Goal: Register for event/course

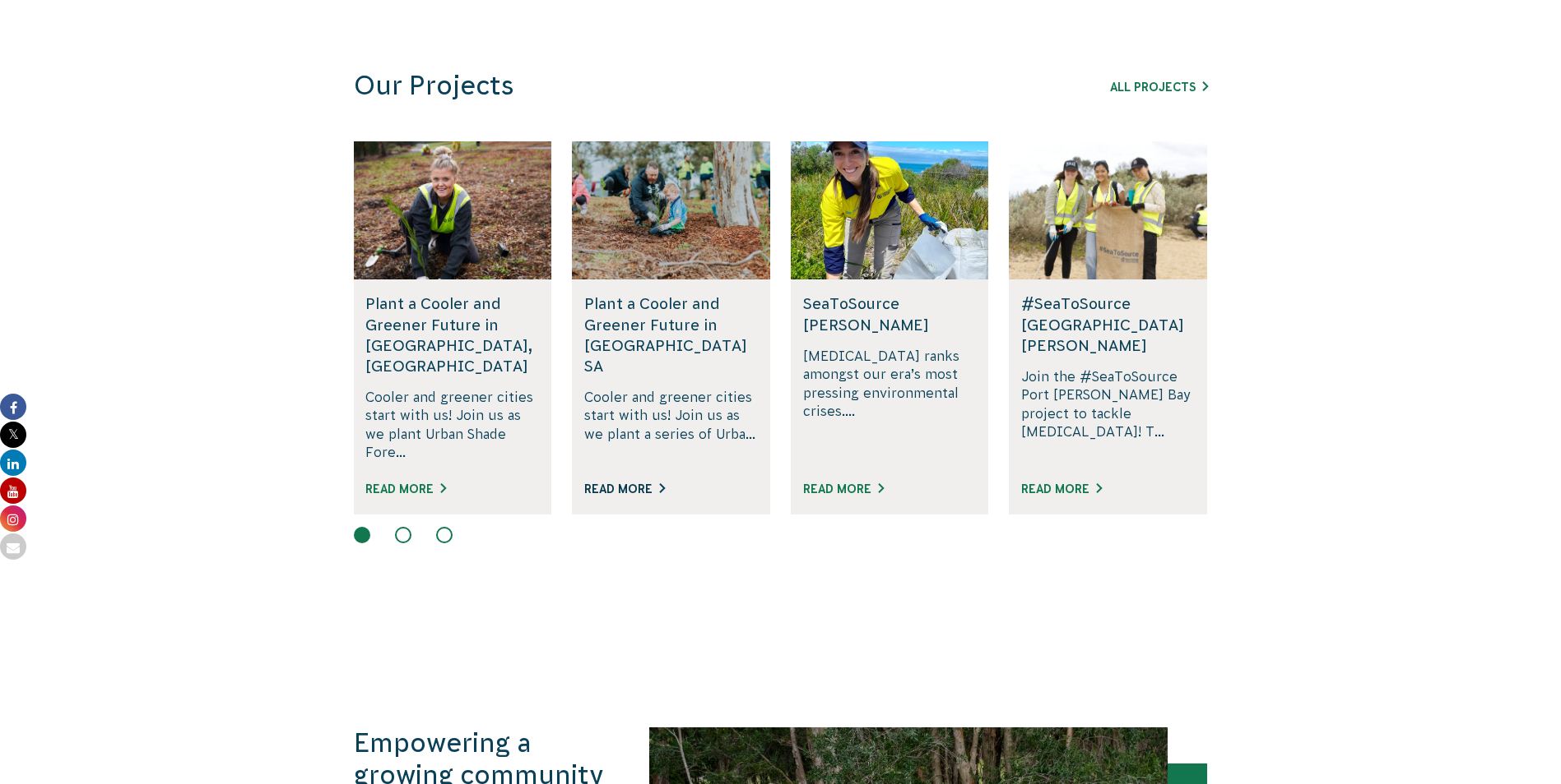
scroll to position [986, 0]
click at [407, 526] on button at bounding box center [403, 534] width 17 height 17
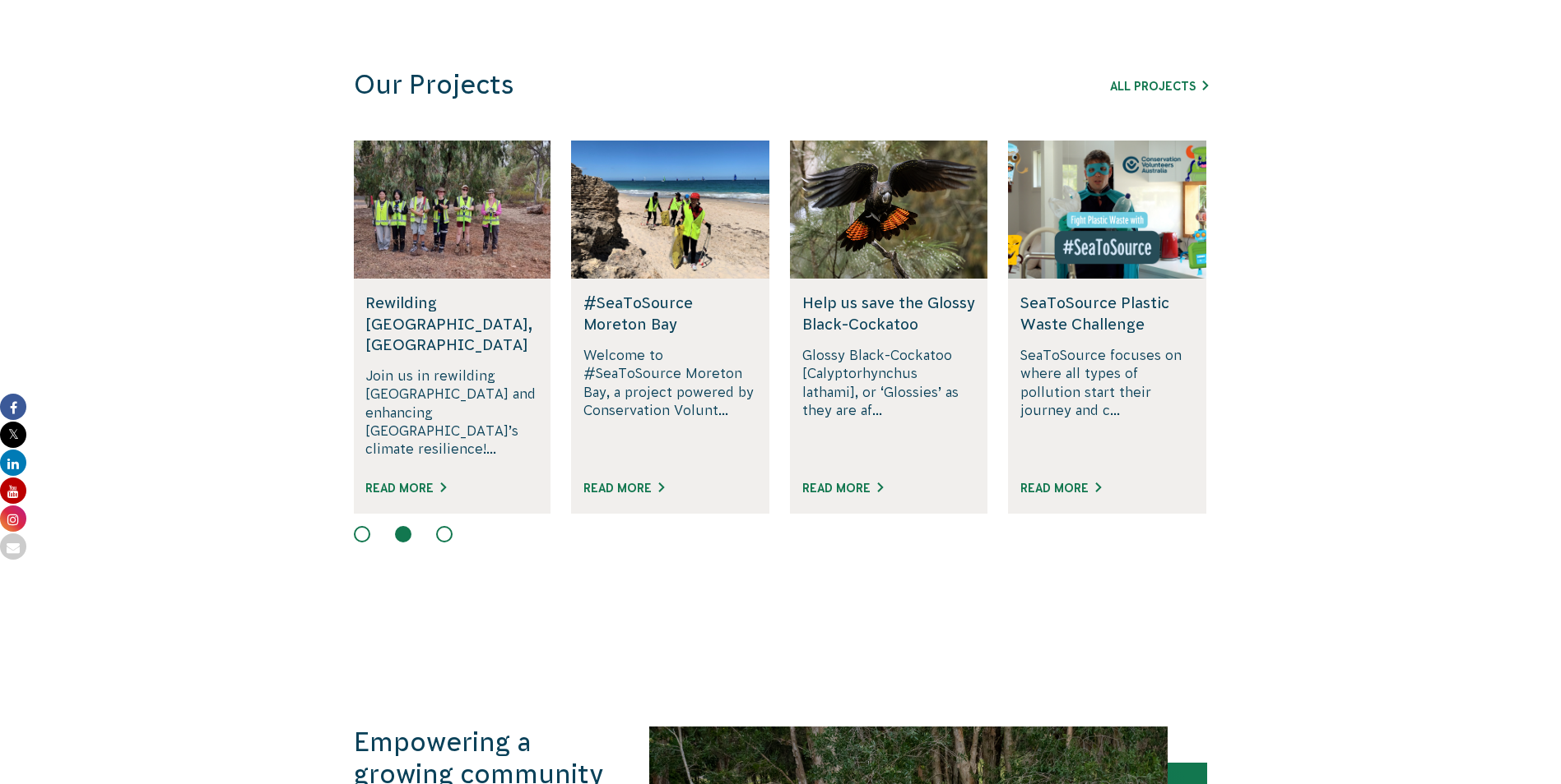
click at [447, 526] on button at bounding box center [444, 534] width 17 height 17
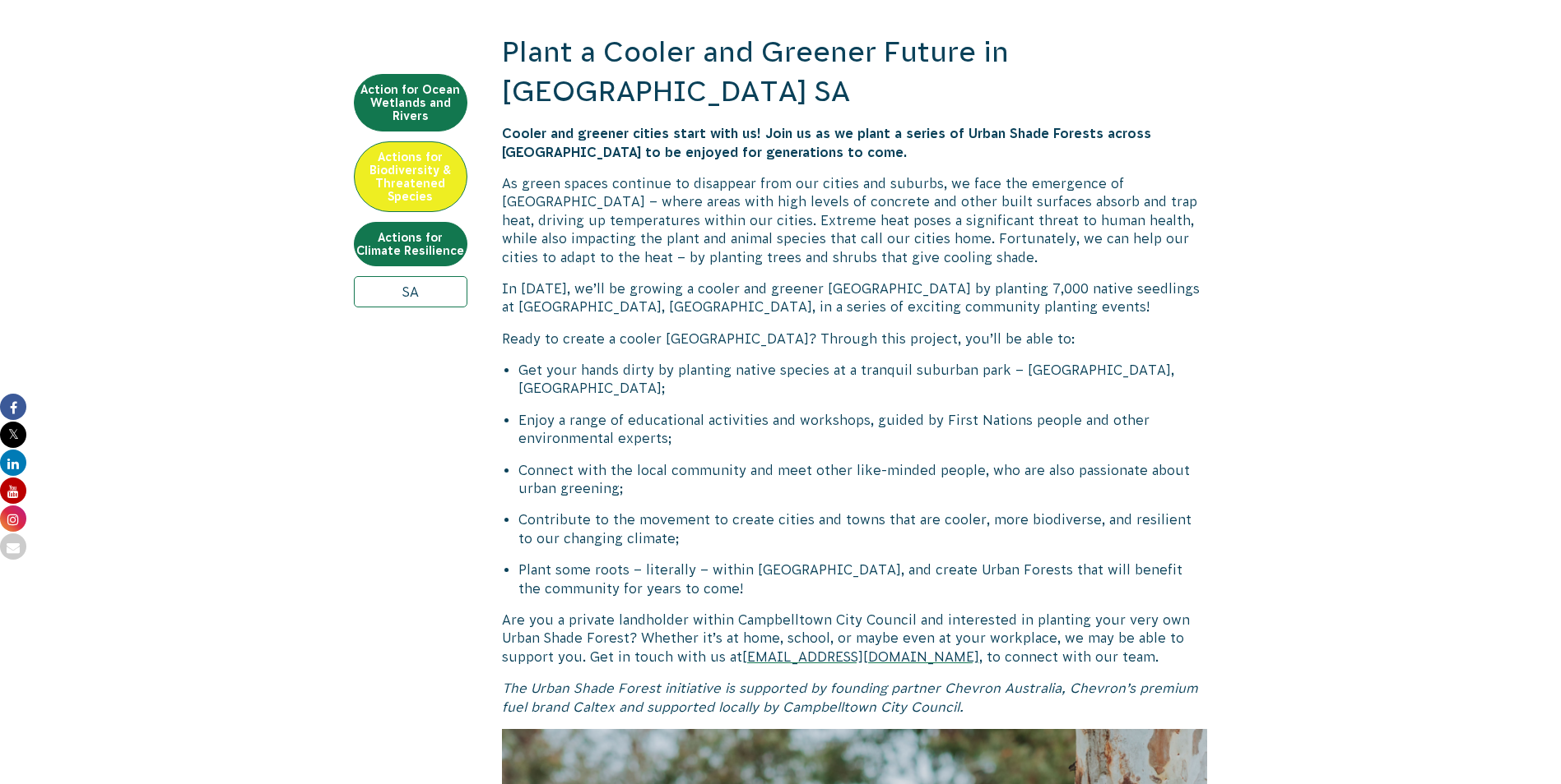
scroll to position [576, 0]
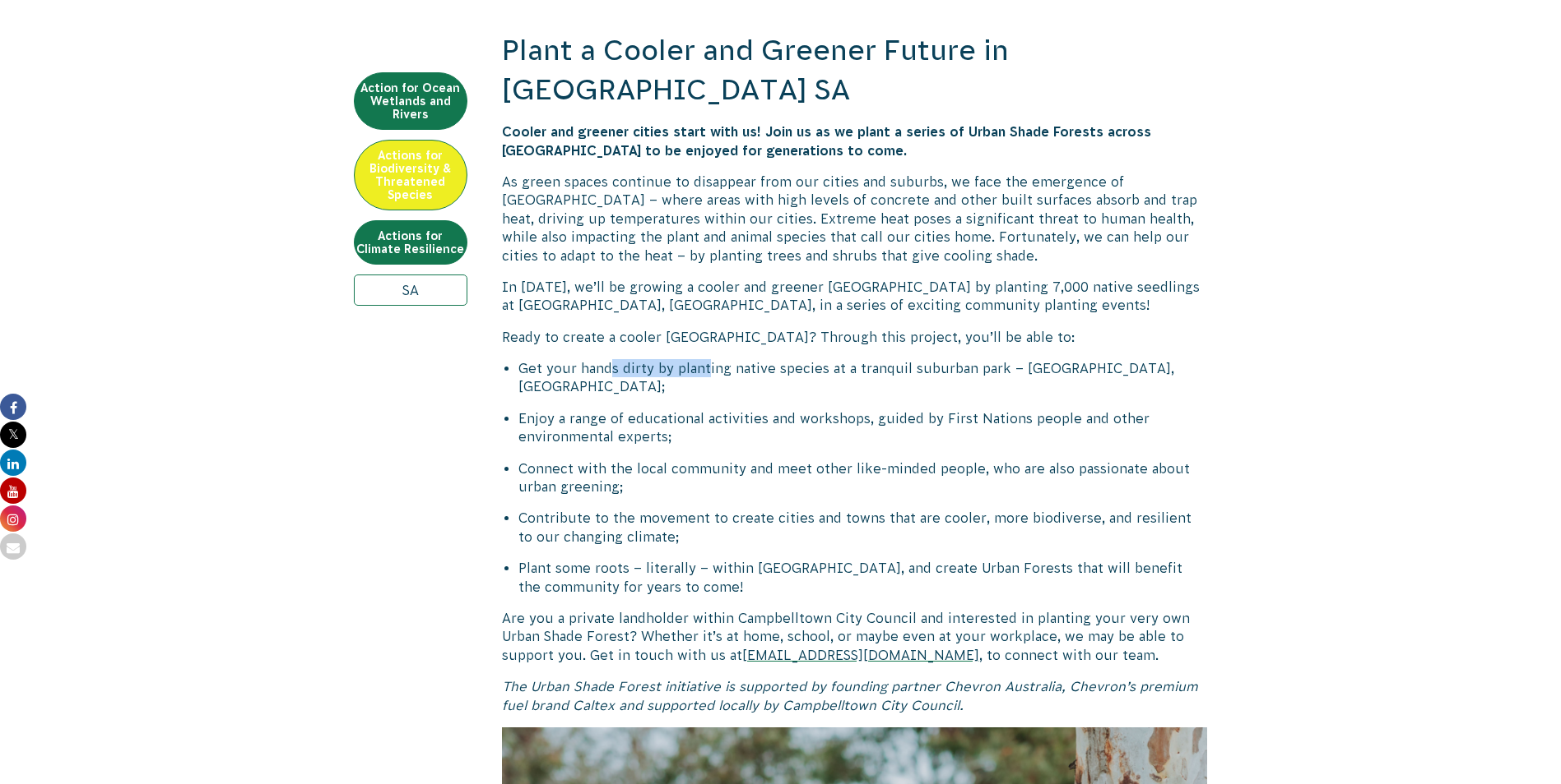
drag, startPoint x: 614, startPoint y: 364, endPoint x: 708, endPoint y: 364, distance: 94.0
click at [708, 364] on span "Get your hands dirty by planting native species at a tranquil suburban park – R…" at bounding box center [847, 377] width 656 height 33
drag, startPoint x: 708, startPoint y: 364, endPoint x: 710, endPoint y: 396, distance: 32.1
click at [710, 396] on div "Plant a Cooler and Greener Future in Campbelltown SA Cooler and greener cities …" at bounding box center [854, 770] width 706 height 1479
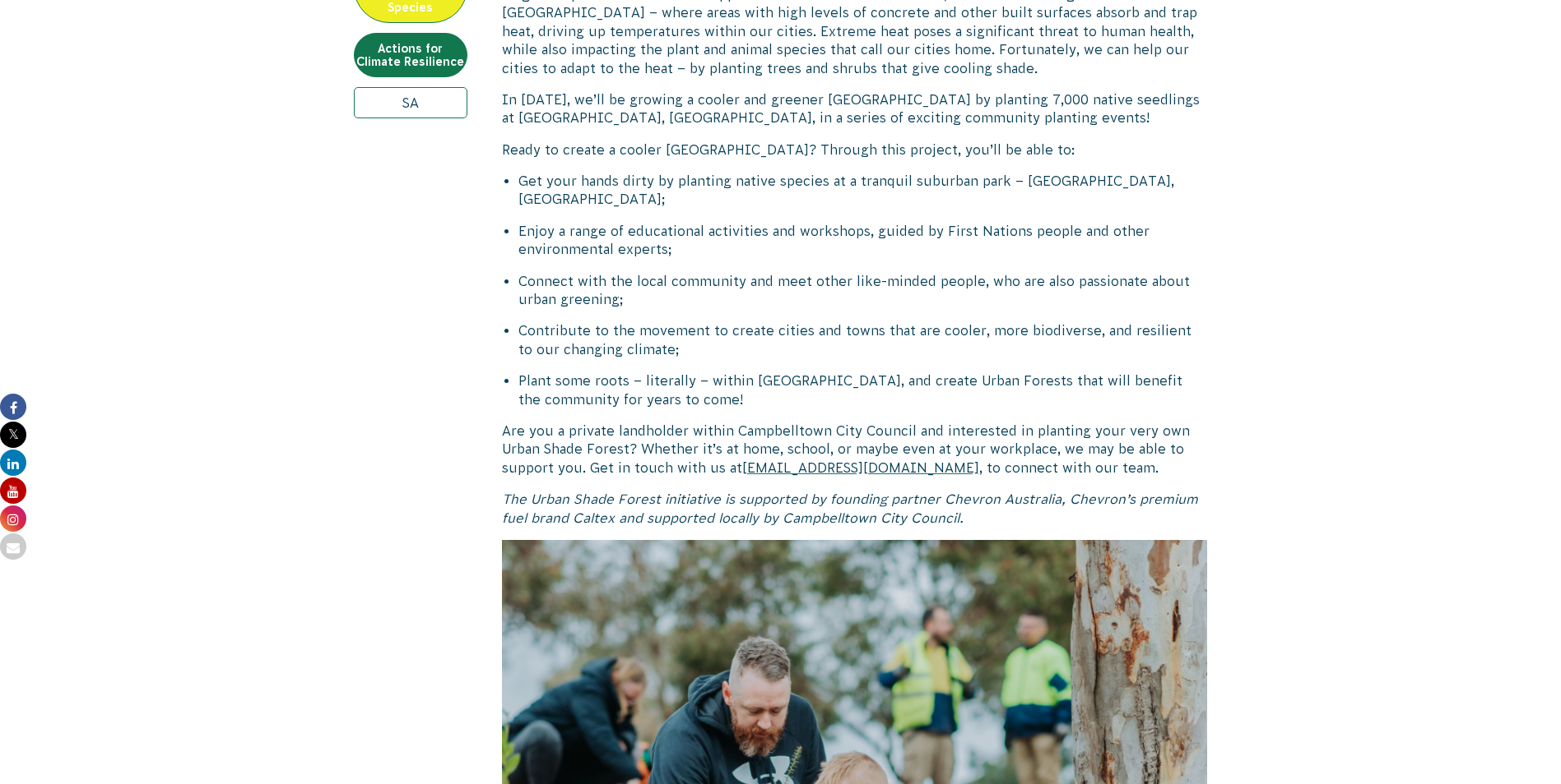
scroll to position [986, 0]
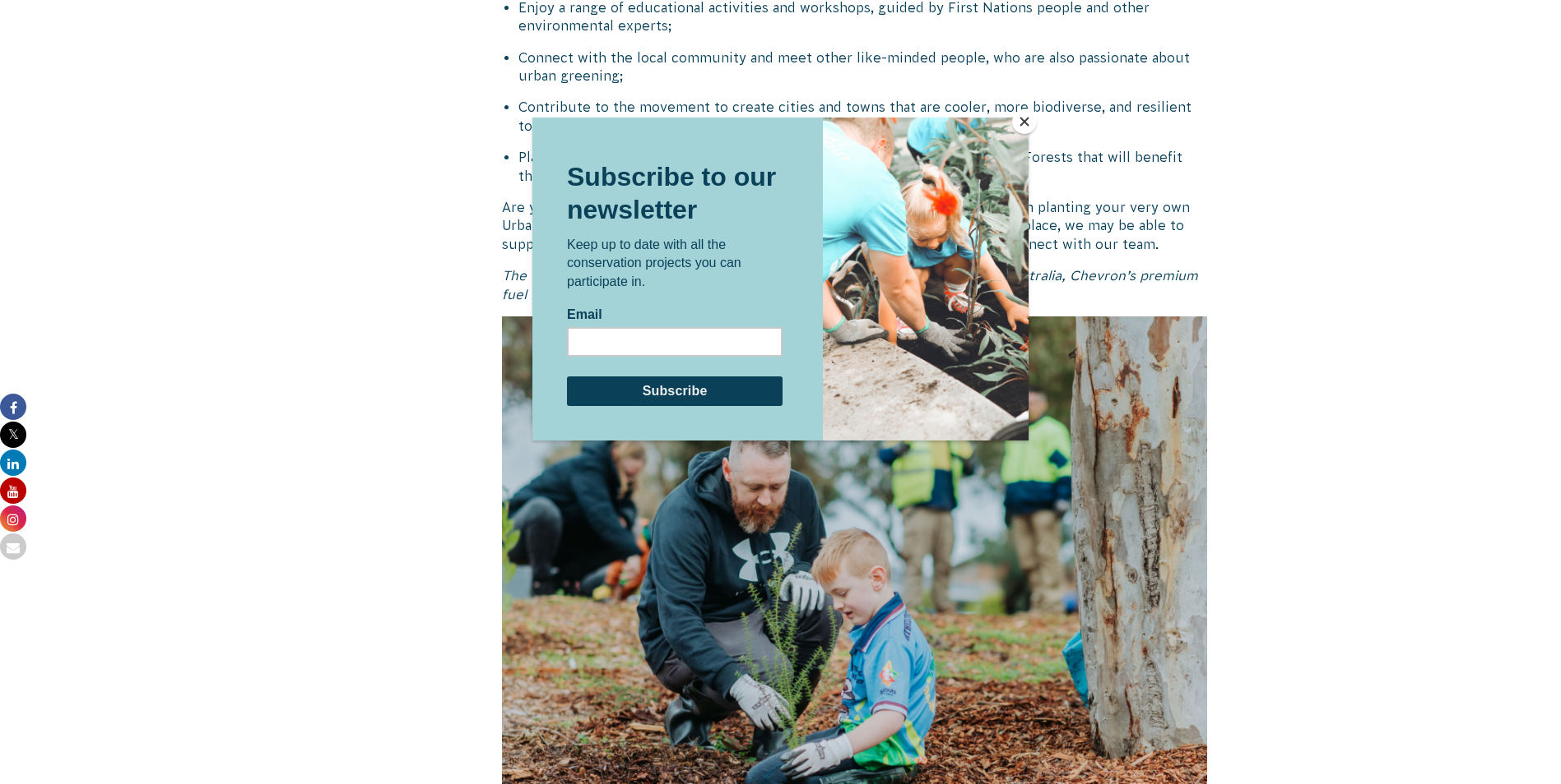
click at [1024, 126] on button "Close" at bounding box center [1024, 121] width 24 height 24
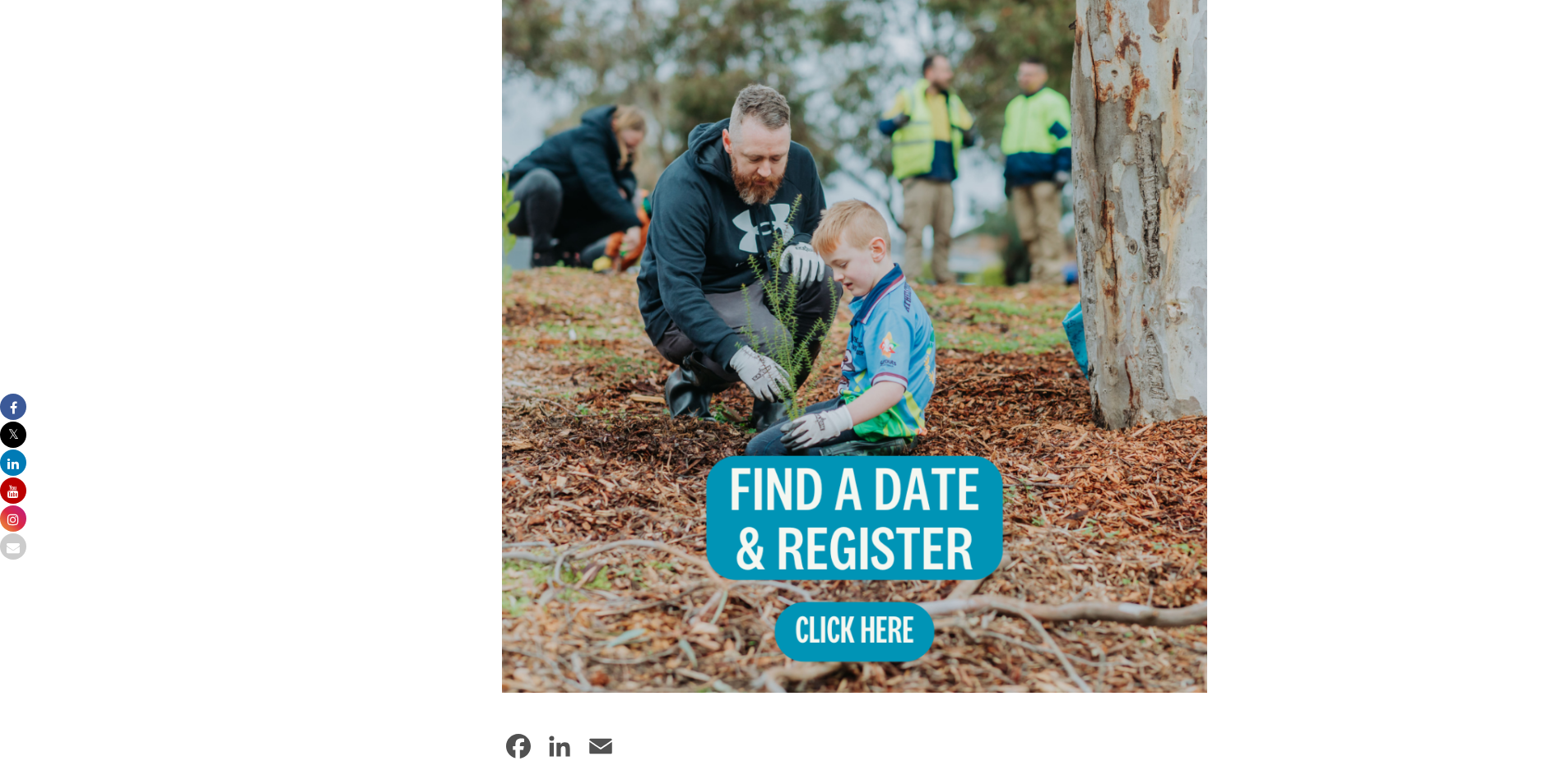
scroll to position [1645, 0]
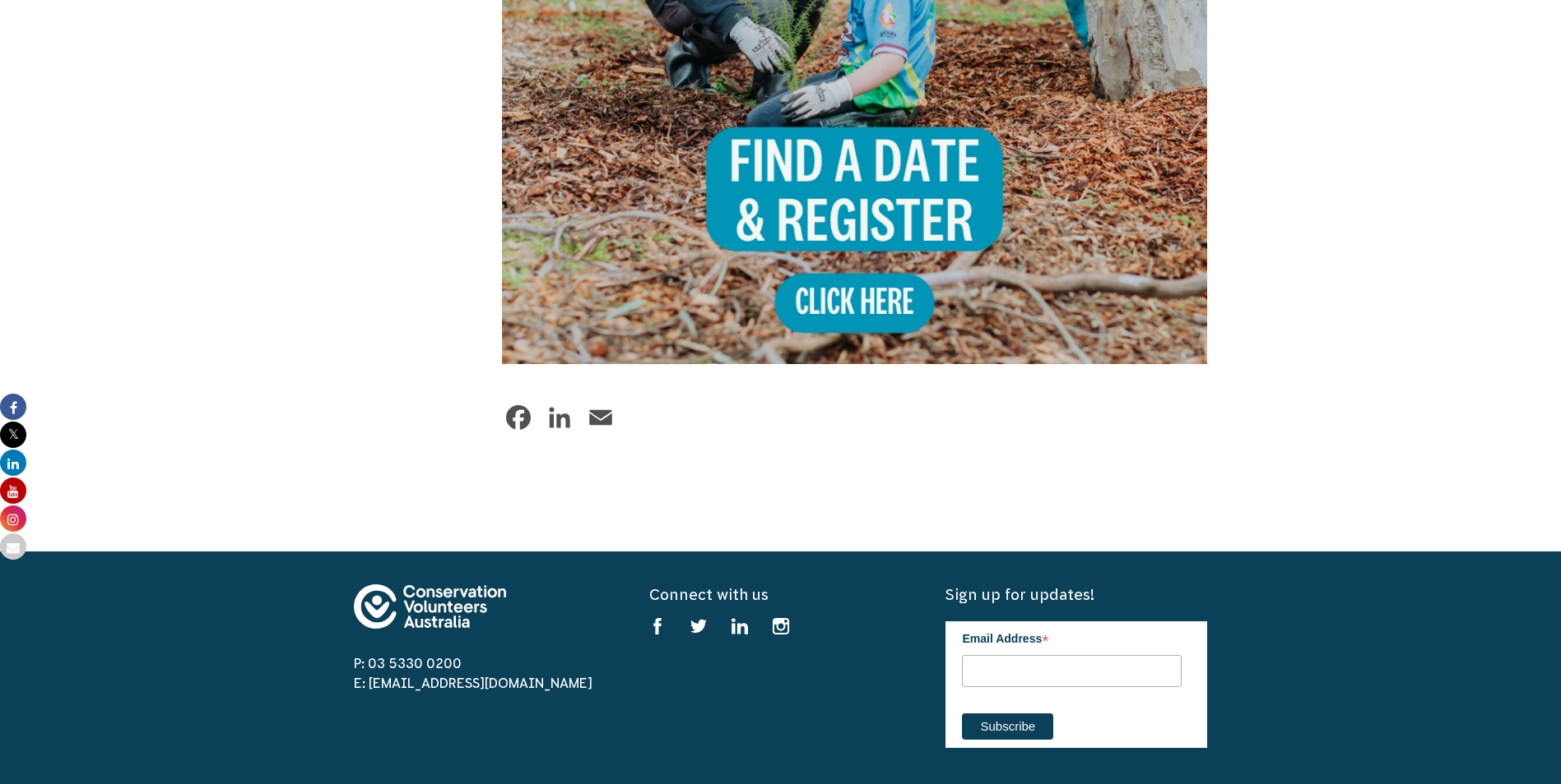
click at [827, 221] on img at bounding box center [854, 11] width 706 height 705
